Goal: Task Accomplishment & Management: Manage account settings

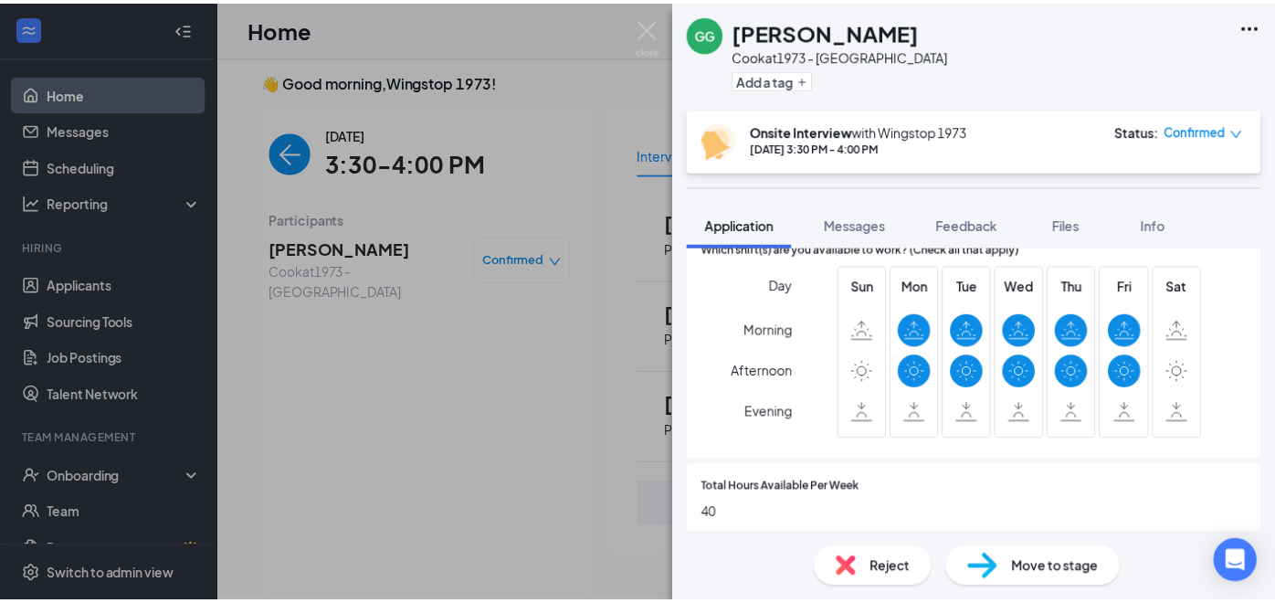
scroll to position [808, 0]
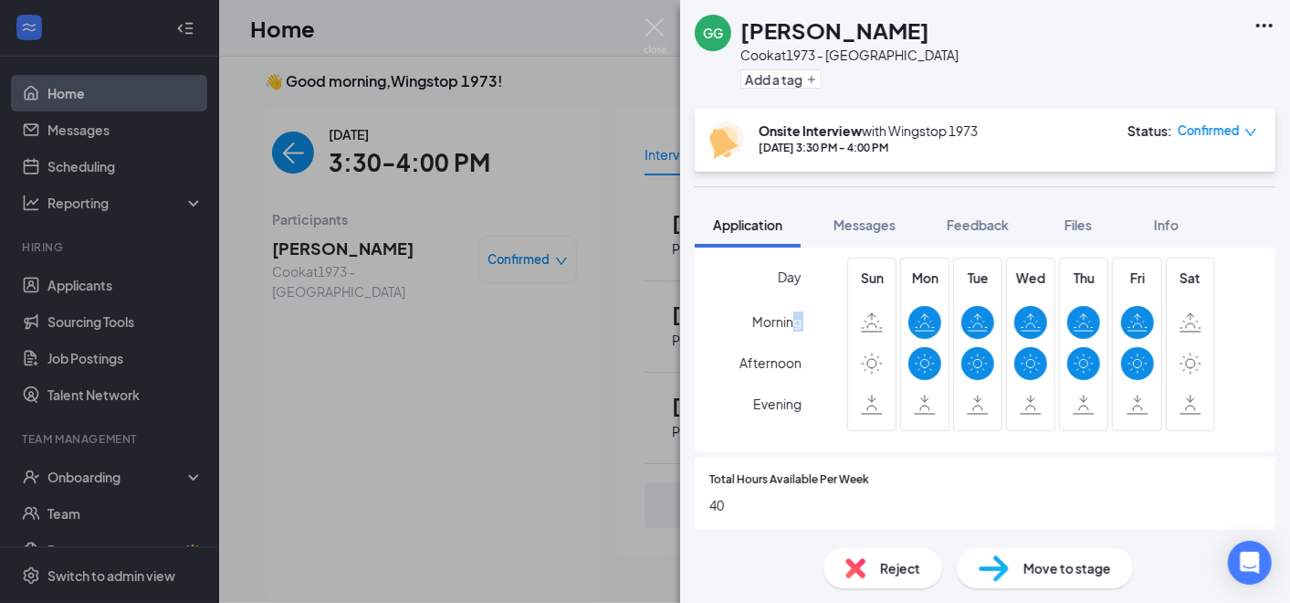
drag, startPoint x: 701, startPoint y: 365, endPoint x: 569, endPoint y: 451, distance: 157.8
click at [569, 451] on div "[PERSON_NAME] at 1973 - [GEOGRAPHIC_DATA] Add a tag Onsite Interview with Wings…" at bounding box center [645, 301] width 1290 height 603
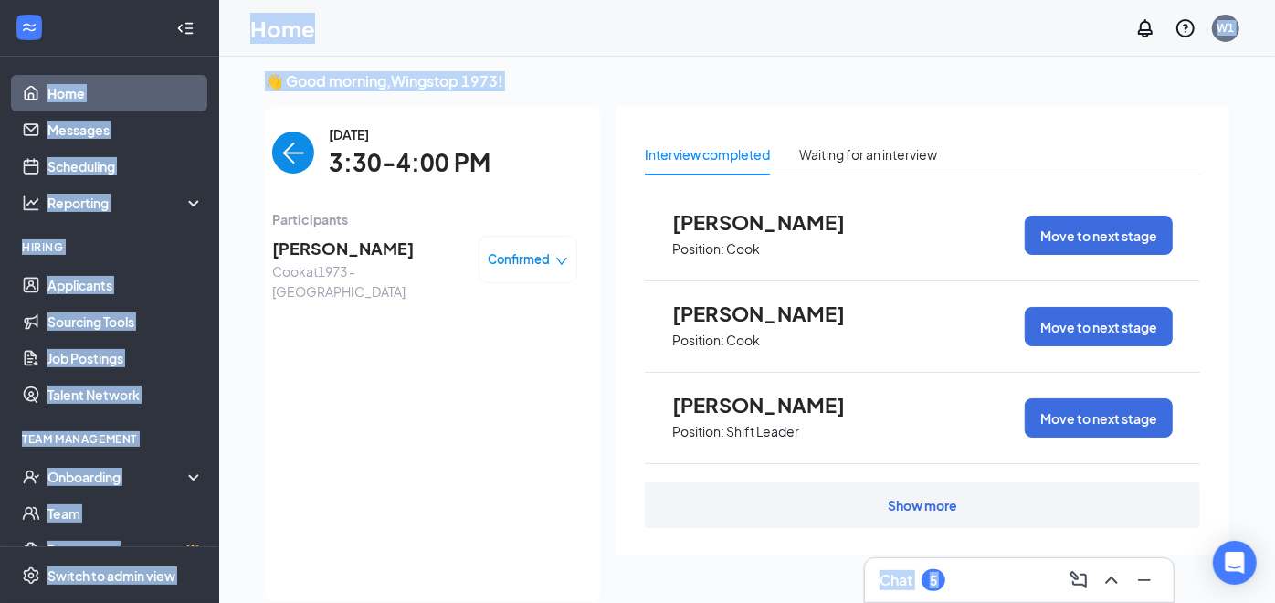
drag, startPoint x: 569, startPoint y: 451, endPoint x: 100, endPoint y: 85, distance: 595.3
click at [100, 85] on div "Home Messages Scheduling Reporting Hiring Applicants Sourcing Tools Job Posting…" at bounding box center [637, 313] width 1275 height 641
drag, startPoint x: 100, startPoint y: 85, endPoint x: 66, endPoint y: 304, distance: 221.8
click at [68, 268] on link "Applicants" at bounding box center [125, 285] width 156 height 37
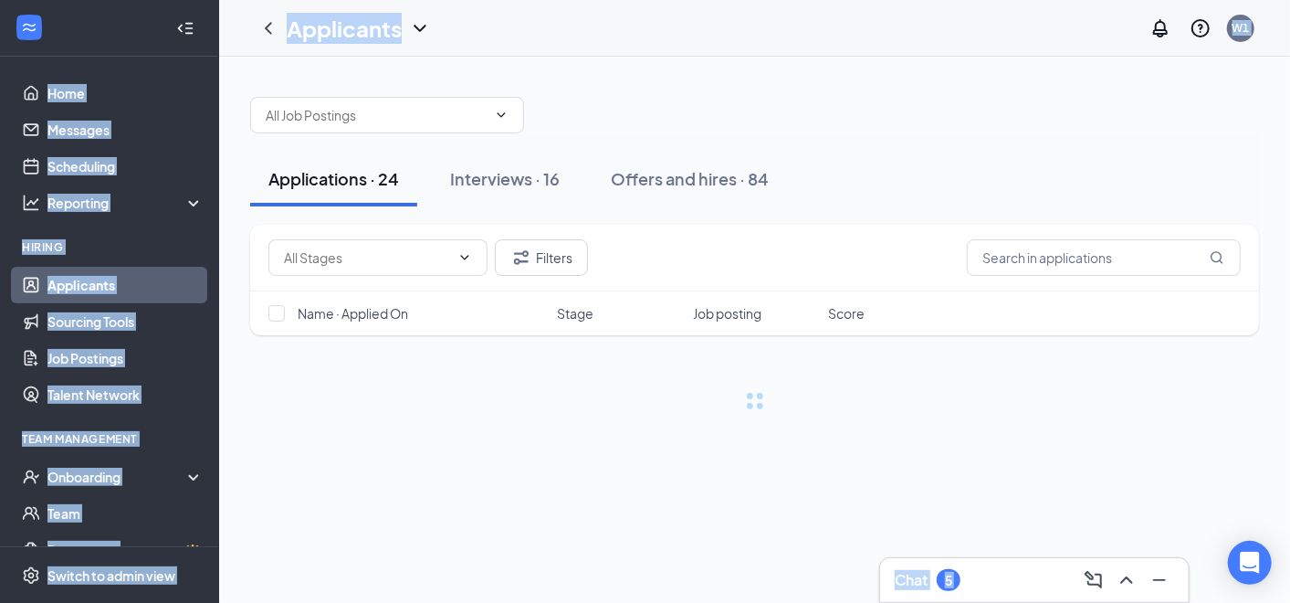
click at [68, 287] on link "Applicants" at bounding box center [125, 285] width 156 height 37
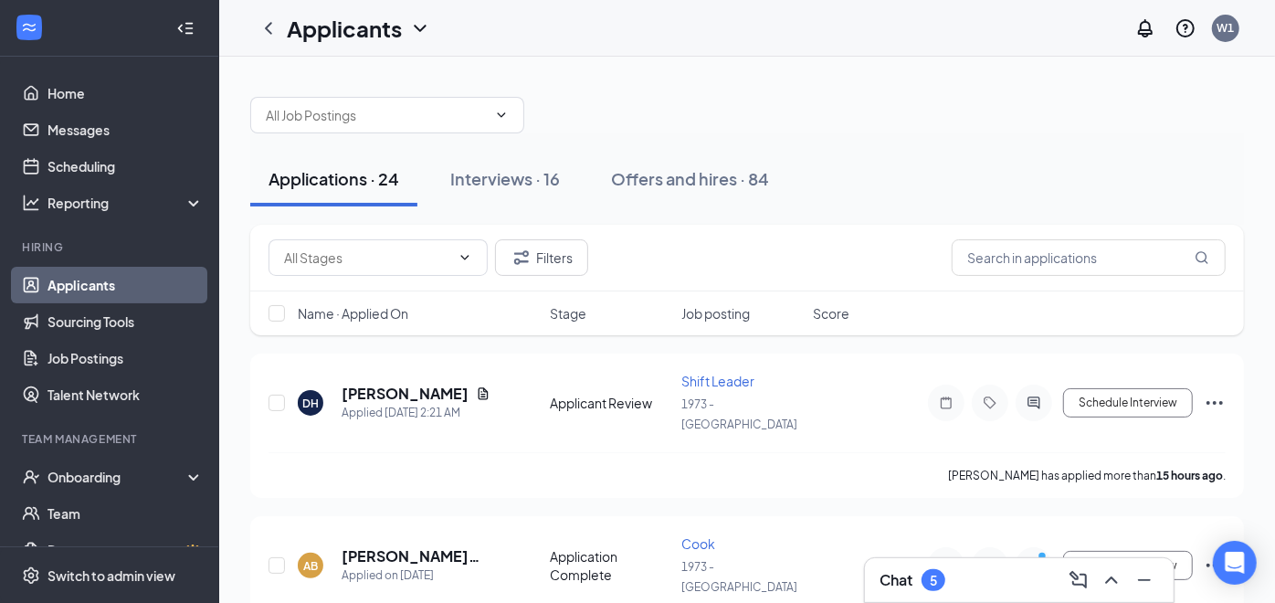
click at [594, 96] on div at bounding box center [747, 106] width 994 height 55
click at [479, 387] on icon "Document" at bounding box center [484, 393] width 10 height 12
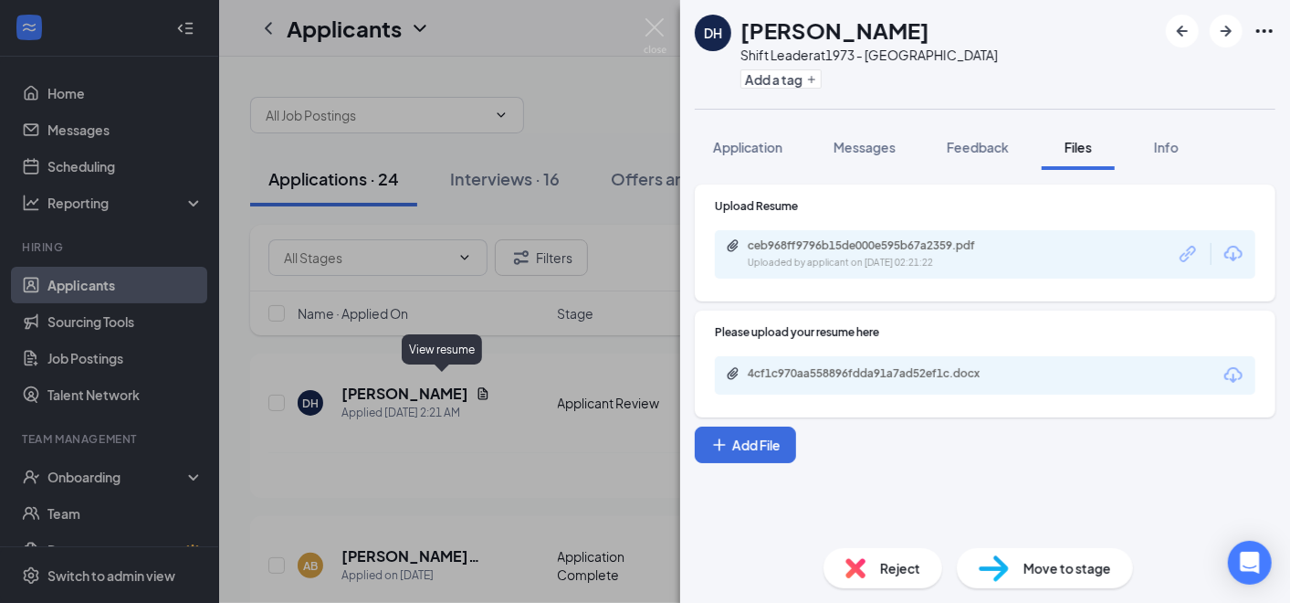
click at [995, 281] on div "Upload Resume ceb968ff9796b15de000e595b67a2359.pdf Uploaded by applicant on [DA…" at bounding box center [985, 242] width 581 height 117
click at [1002, 268] on div "Uploaded by applicant on [DATE] 02:21:22" at bounding box center [885, 263] width 274 height 15
click at [544, 346] on div "DH [PERSON_NAME] Shift Leader at 1973 - Grant Road Add a tag Application Messag…" at bounding box center [645, 301] width 1290 height 603
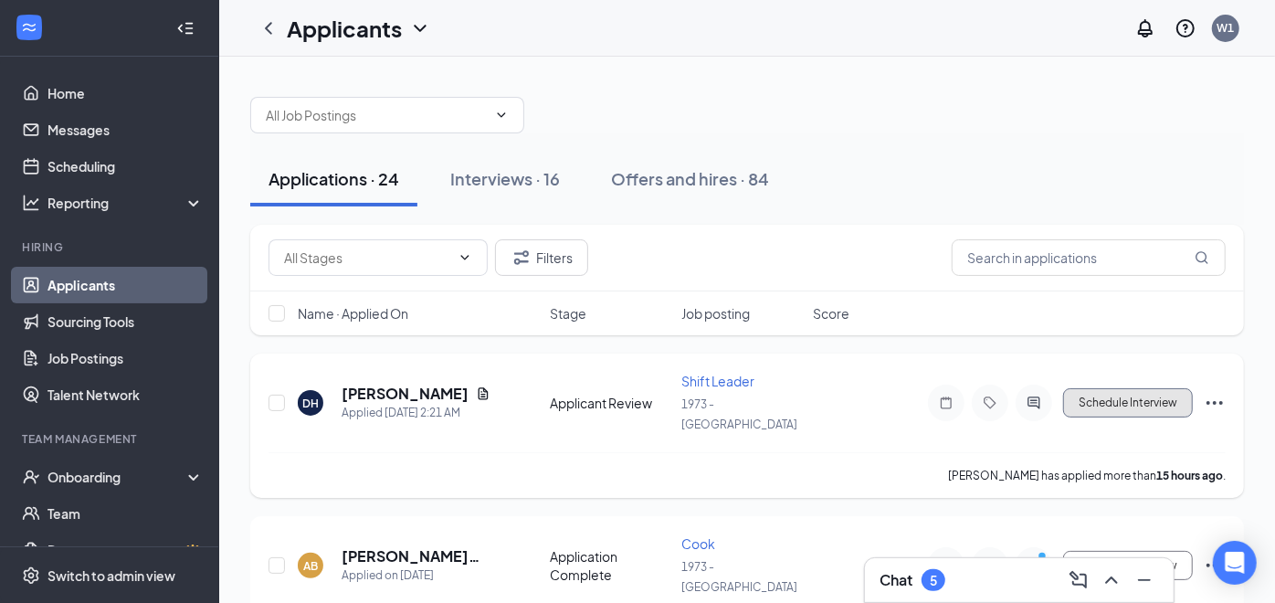
click at [1125, 395] on button "Schedule Interview" at bounding box center [1128, 402] width 130 height 29
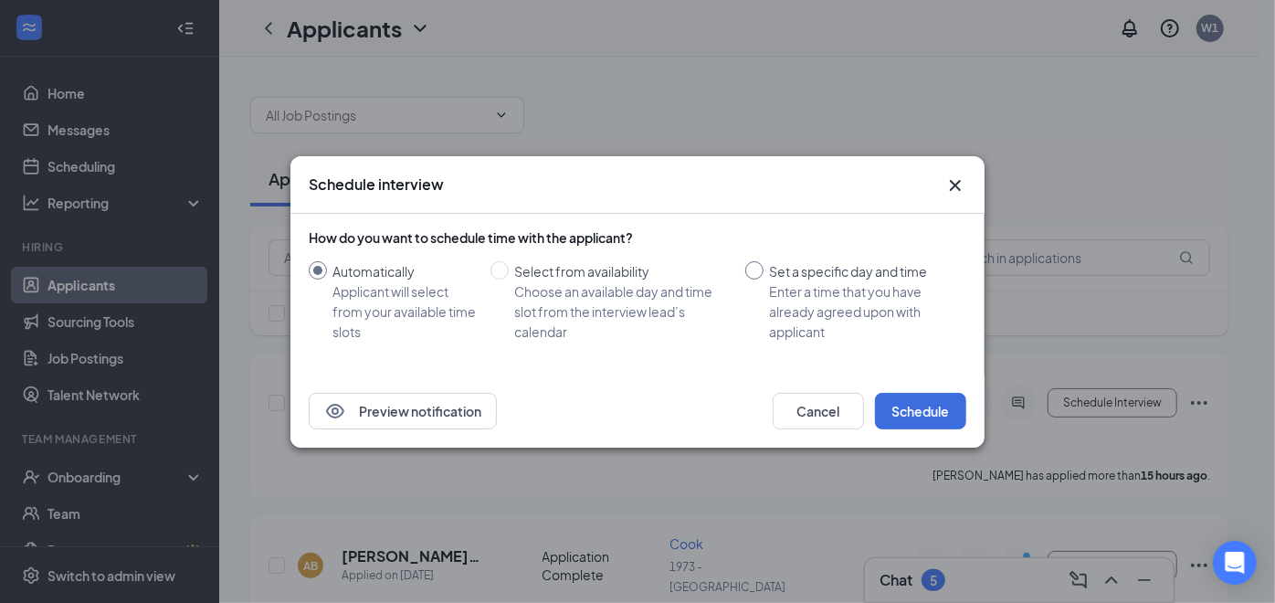
click at [756, 276] on input "Set a specific day and time Enter a time that you have already agreed upon with…" at bounding box center [754, 270] width 18 height 18
radio input "true"
radio input "false"
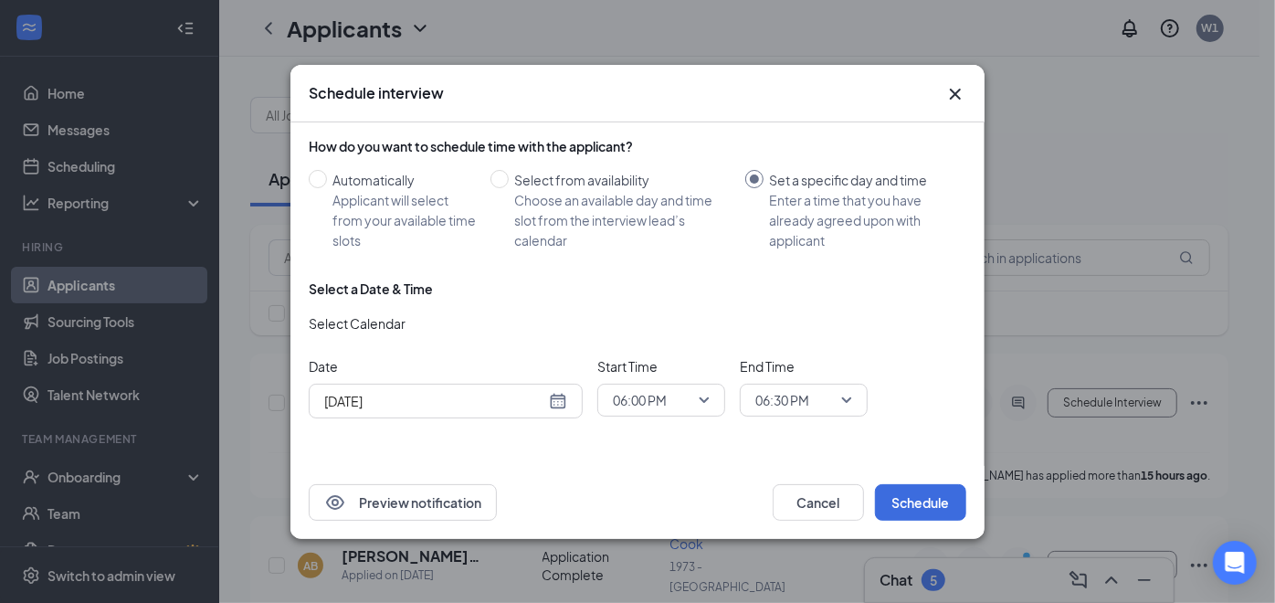
click at [540, 399] on input "[DATE]" at bounding box center [434, 401] width 221 height 20
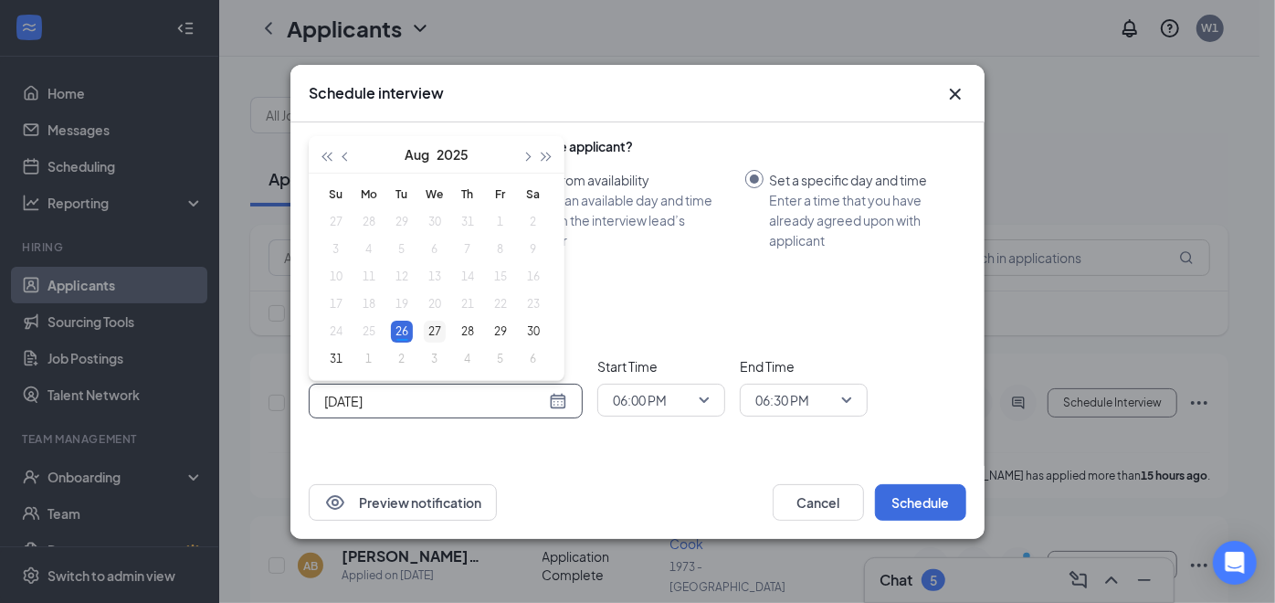
click at [432, 338] on div "27" at bounding box center [435, 332] width 22 height 22
type input "[DATE]"
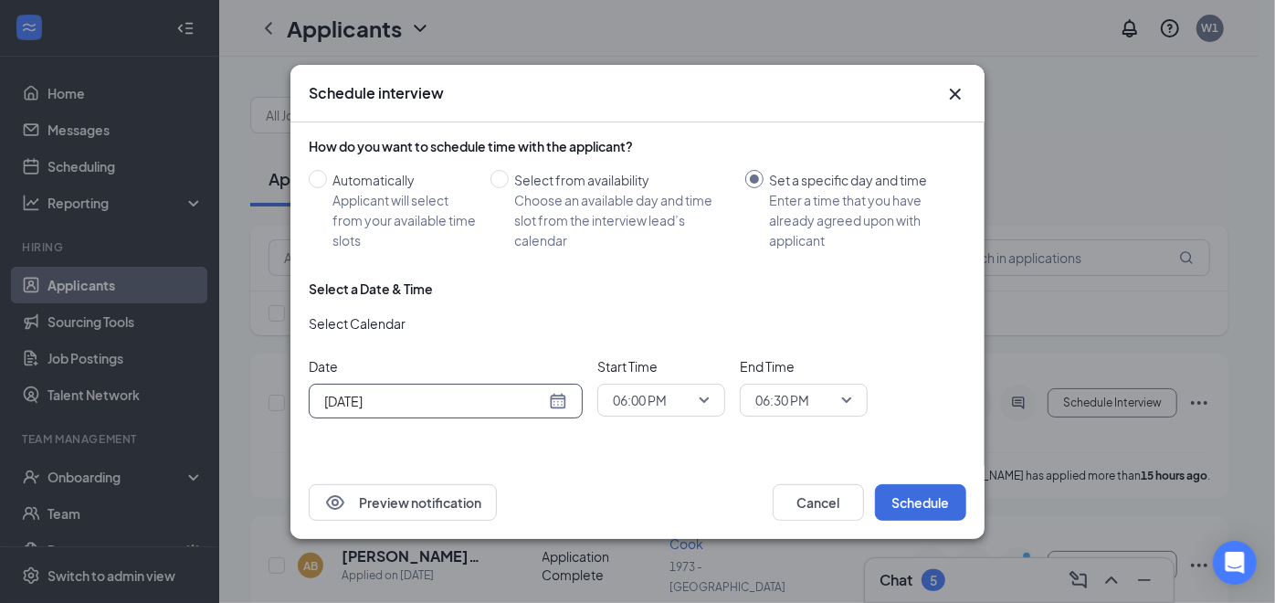
click at [687, 399] on span "06:00 PM" at bounding box center [653, 399] width 80 height 27
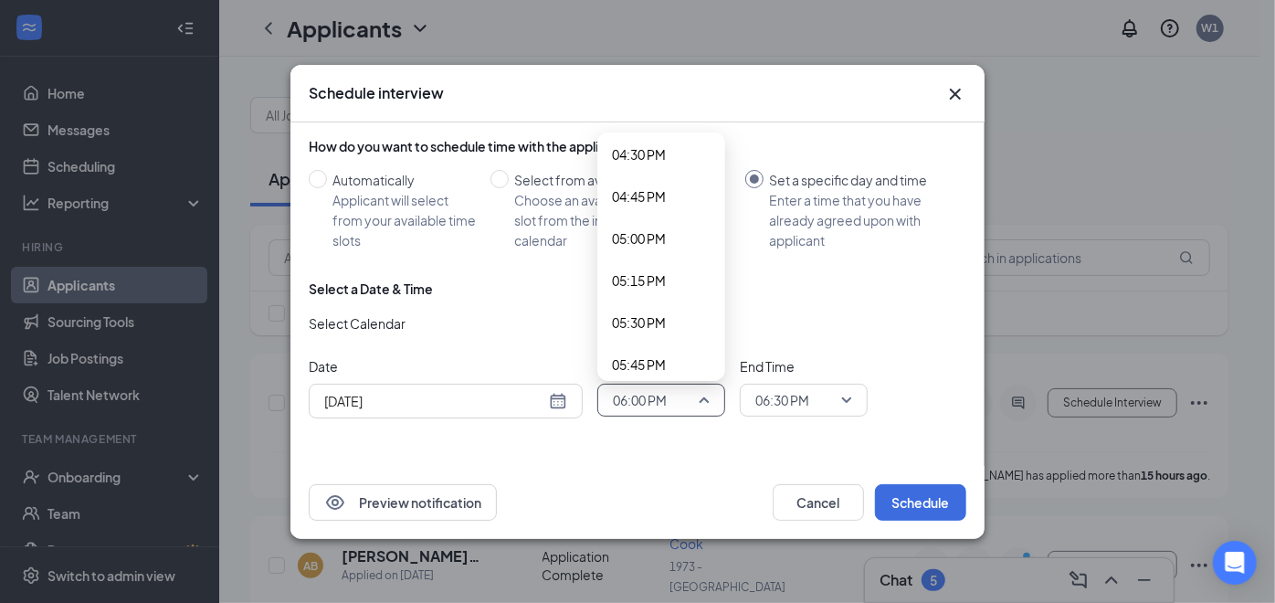
scroll to position [2749, 0]
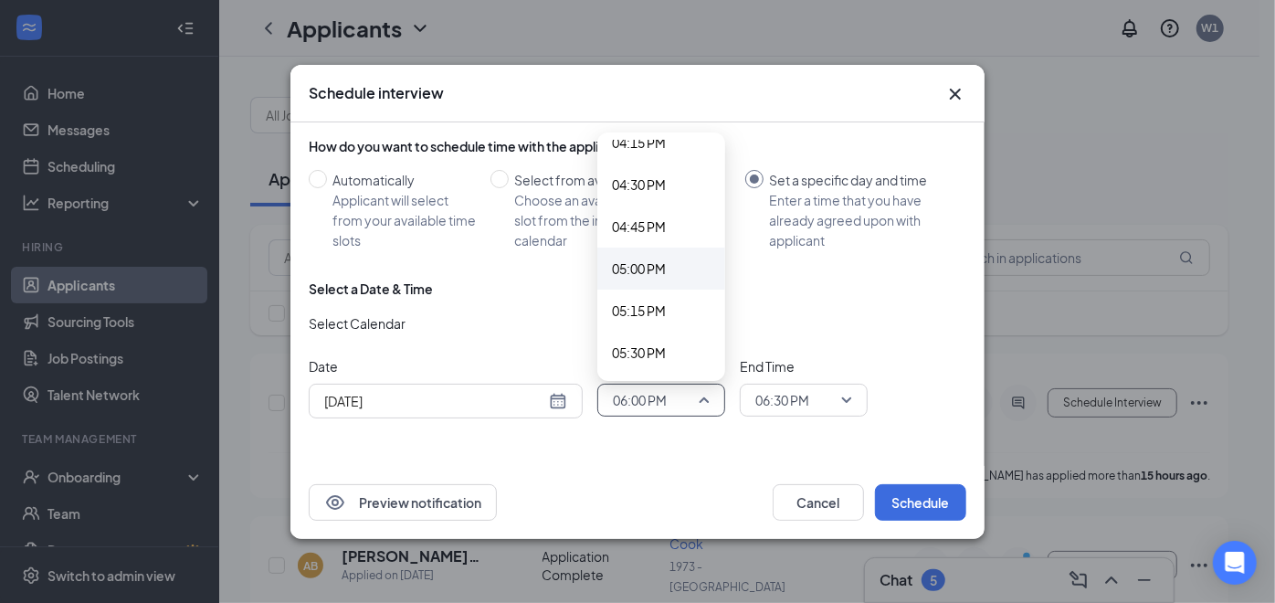
click at [646, 261] on span "05:00 PM" at bounding box center [639, 268] width 54 height 20
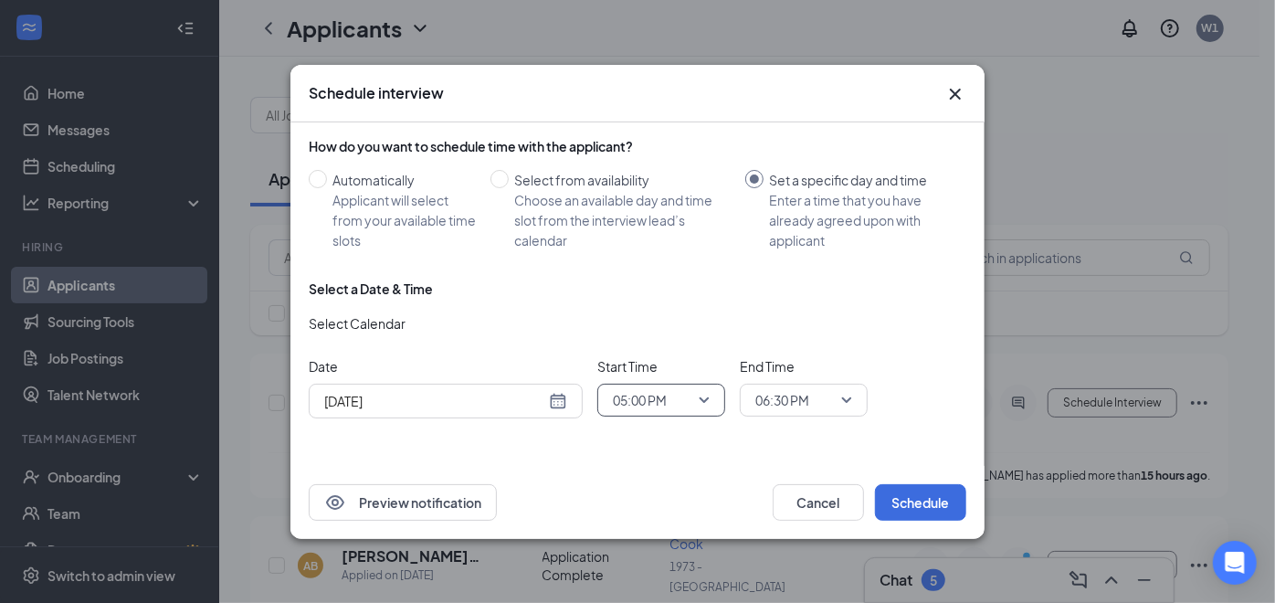
click at [827, 402] on span "06:30 PM" at bounding box center [795, 399] width 80 height 27
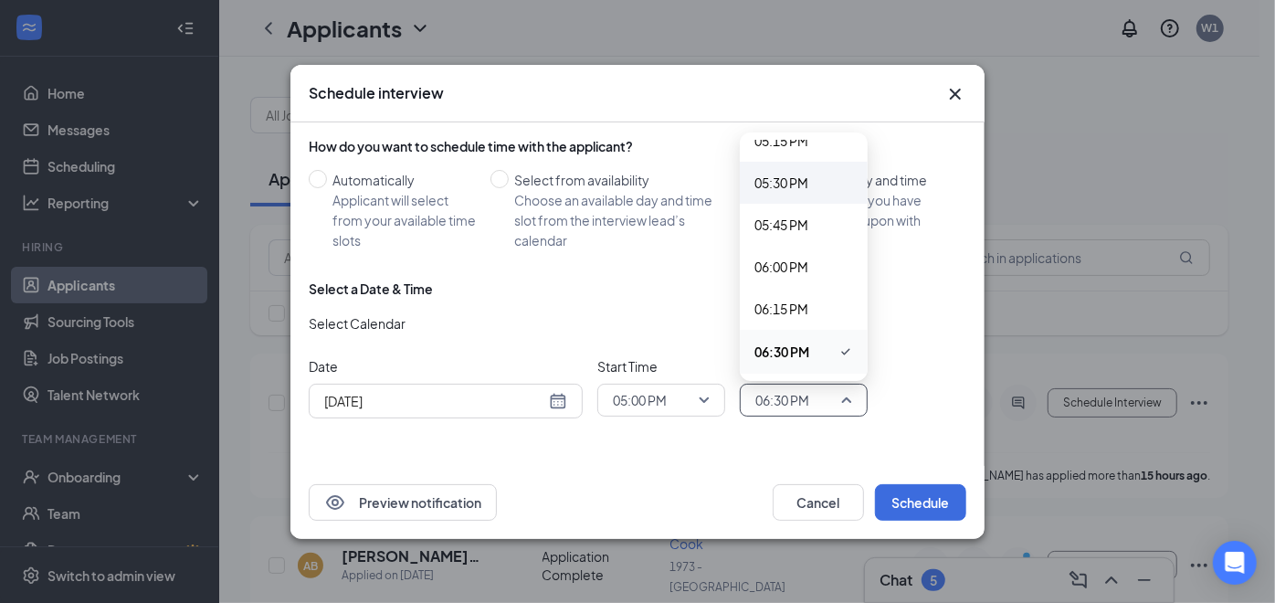
click at [789, 176] on span "05:30 PM" at bounding box center [781, 183] width 54 height 20
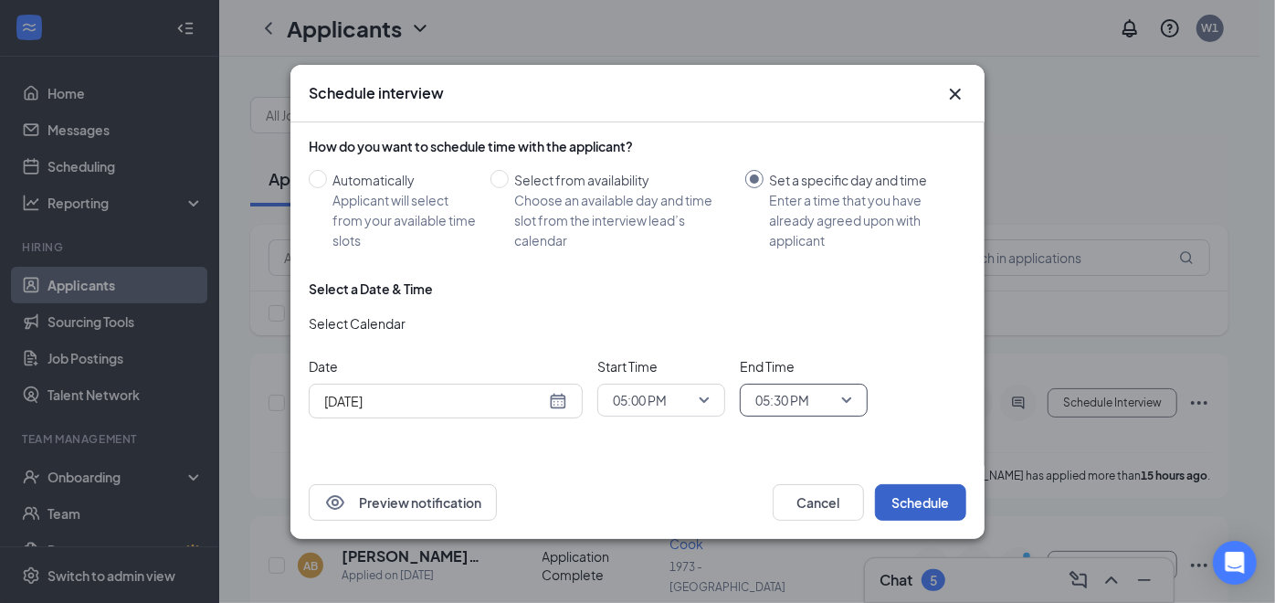
click at [926, 500] on button "Schedule" at bounding box center [920, 502] width 91 height 37
